Goal: Information Seeking & Learning: Compare options

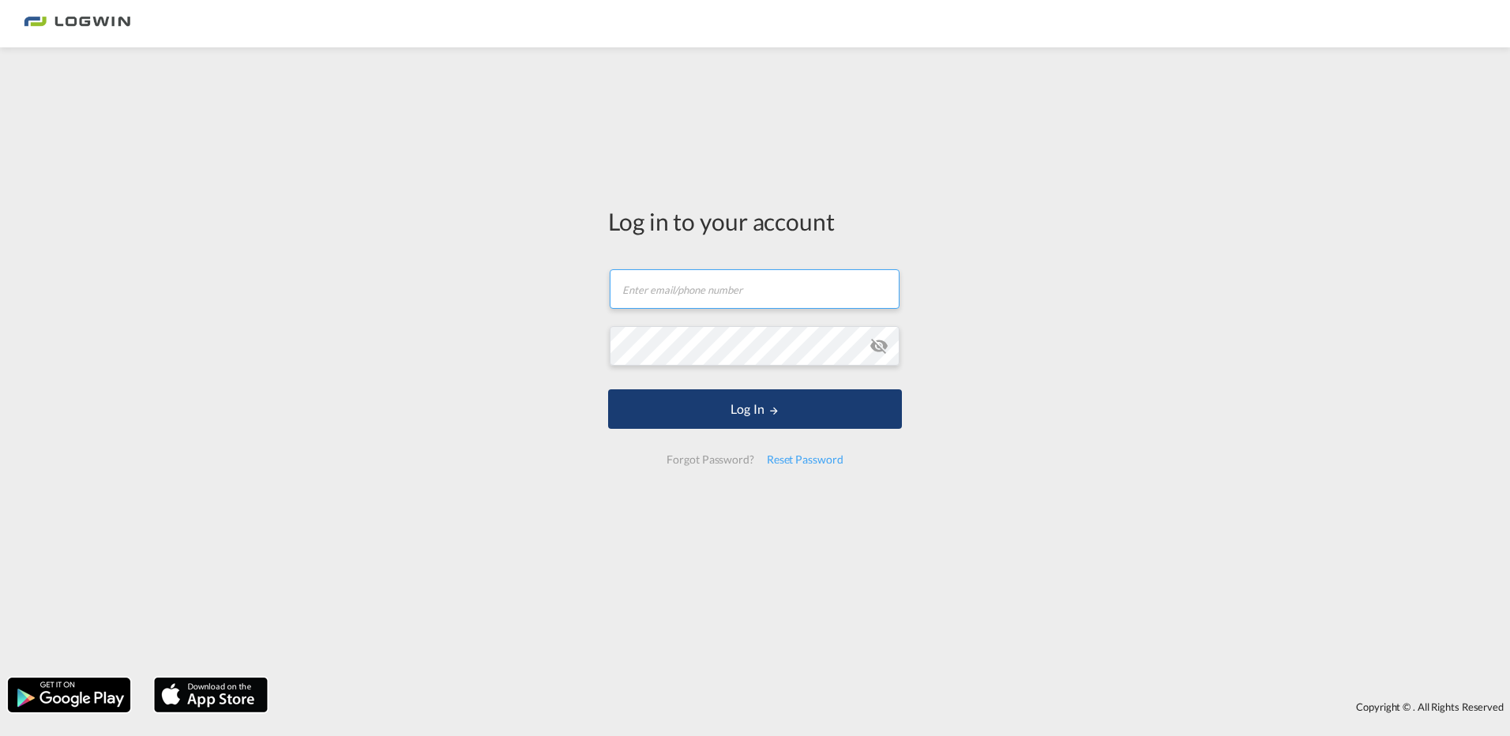
type input "[PERSON_NAME][EMAIL_ADDRESS][PERSON_NAME][DOMAIN_NAME]"
drag, startPoint x: 712, startPoint y: 419, endPoint x: 614, endPoint y: 417, distance: 98.0
click at [614, 417] on button "Log In" at bounding box center [755, 408] width 294 height 39
